Goal: Information Seeking & Learning: Check status

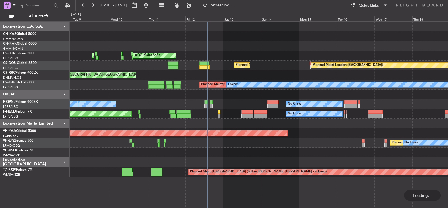
click at [296, 98] on div "AOG Maint Sofia Planned Maint Mugla ([GEOGRAPHIC_DATA]) Planned Maint [GEOGRAPH…" at bounding box center [259, 99] width 378 height 155
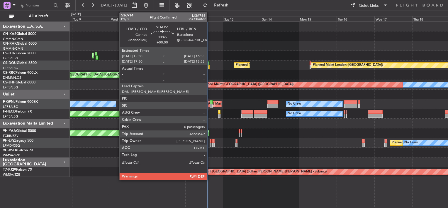
click at [210, 142] on div at bounding box center [211, 141] width 2 height 4
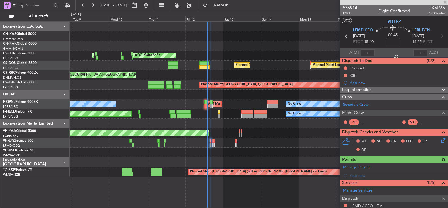
click at [321, 2] on div "[DATE] - [DATE] Refresh Quick Links All Aircraft" at bounding box center [224, 5] width 448 height 11
click at [441, 2] on div at bounding box center [394, 2] width 108 height 5
click at [444, 2] on span at bounding box center [446, 2] width 6 height 5
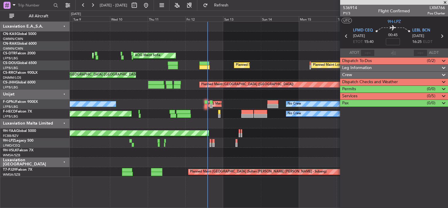
click at [444, 2] on div "Quick Links" at bounding box center [391, 5] width 113 height 11
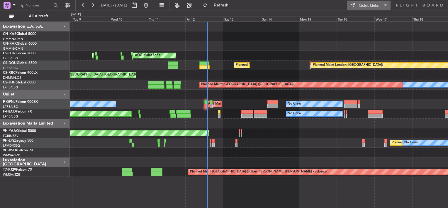
drag, startPoint x: 444, startPoint y: 2, endPoint x: 371, endPoint y: 7, distance: 72.9
click at [371, 7] on div "Quick Links" at bounding box center [369, 6] width 20 height 6
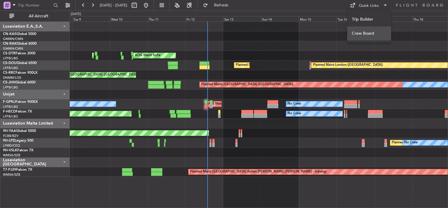
click at [365, 27] on button "Crew Board" at bounding box center [370, 33] width 44 height 14
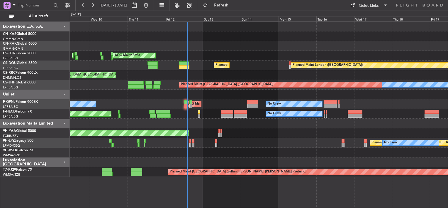
click at [260, 155] on div "Planned Maint Mugla ([GEOGRAPHIC_DATA]) AOG Maint Sofia Planned Maint [GEOGRAPH…" at bounding box center [259, 99] width 378 height 155
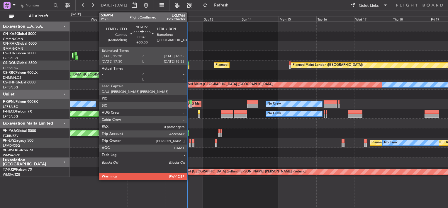
click at [190, 141] on div at bounding box center [191, 141] width 2 height 4
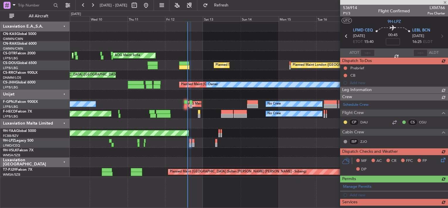
type input "+00:20"
